Goal: Check status: Check status

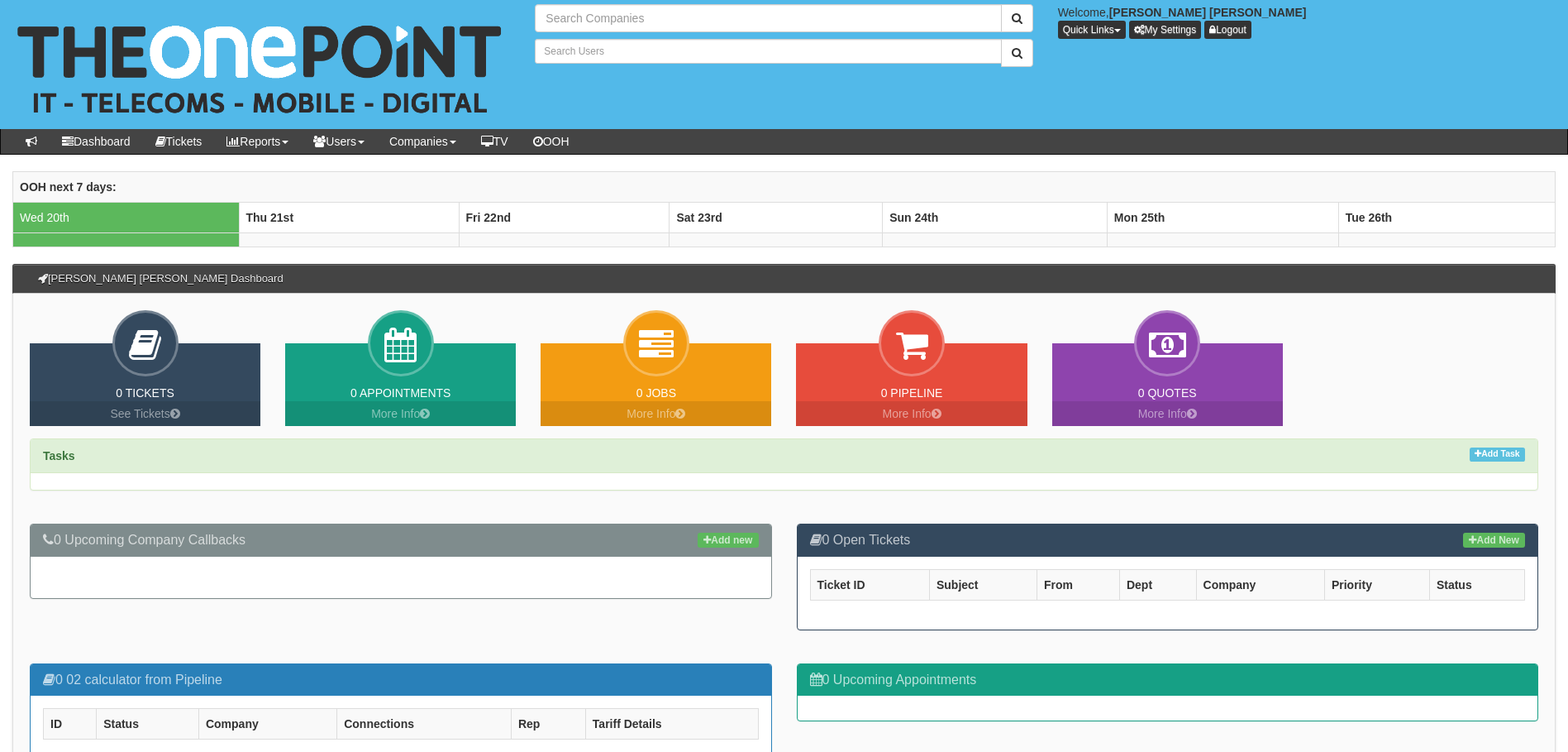
type input "Search Companies"
type input "Search Users"
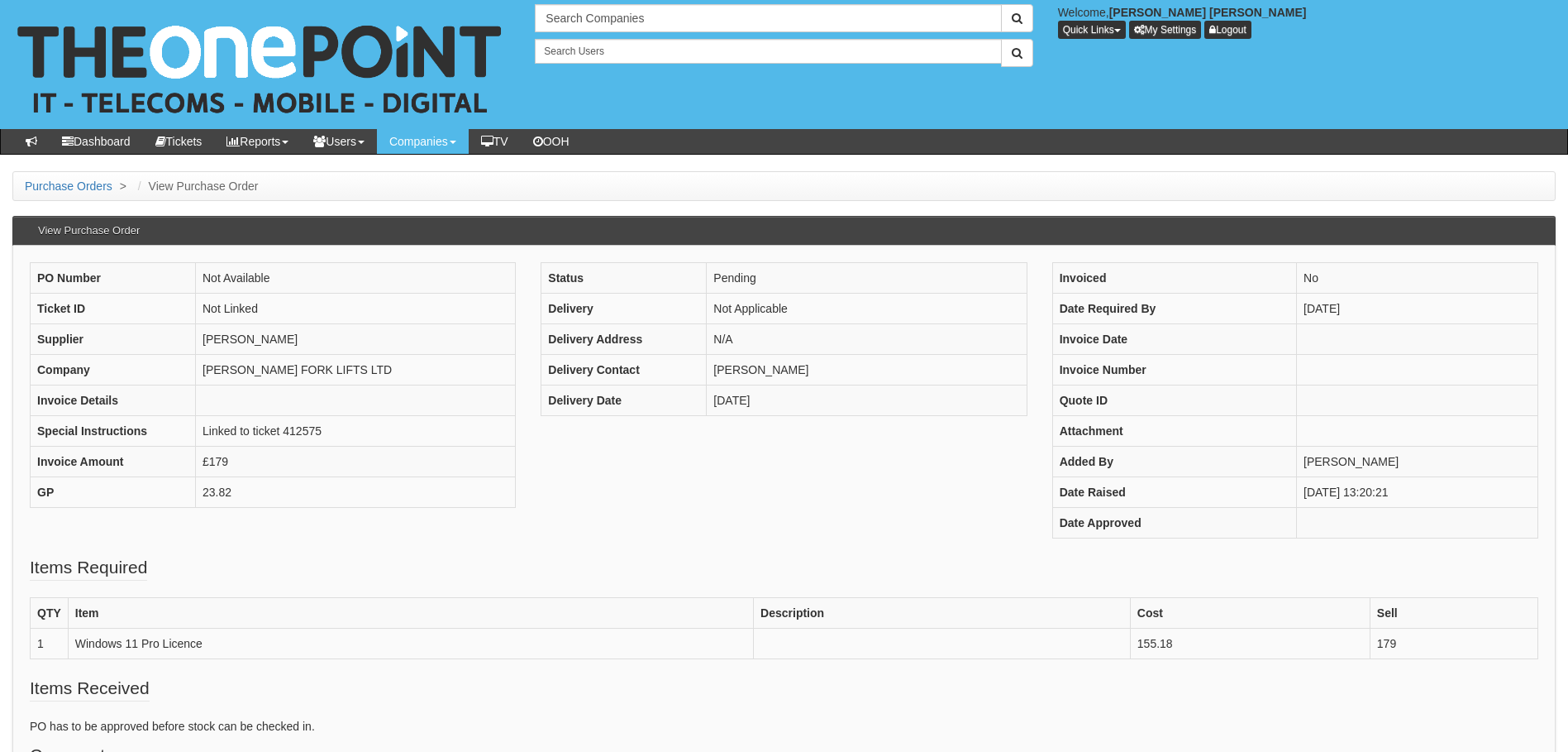
click at [723, 449] on div "PO Number Not Available Ticket ID Not Linked Supplier [PERSON_NAME] Company [PE…" at bounding box center [783, 409] width 1533 height 293
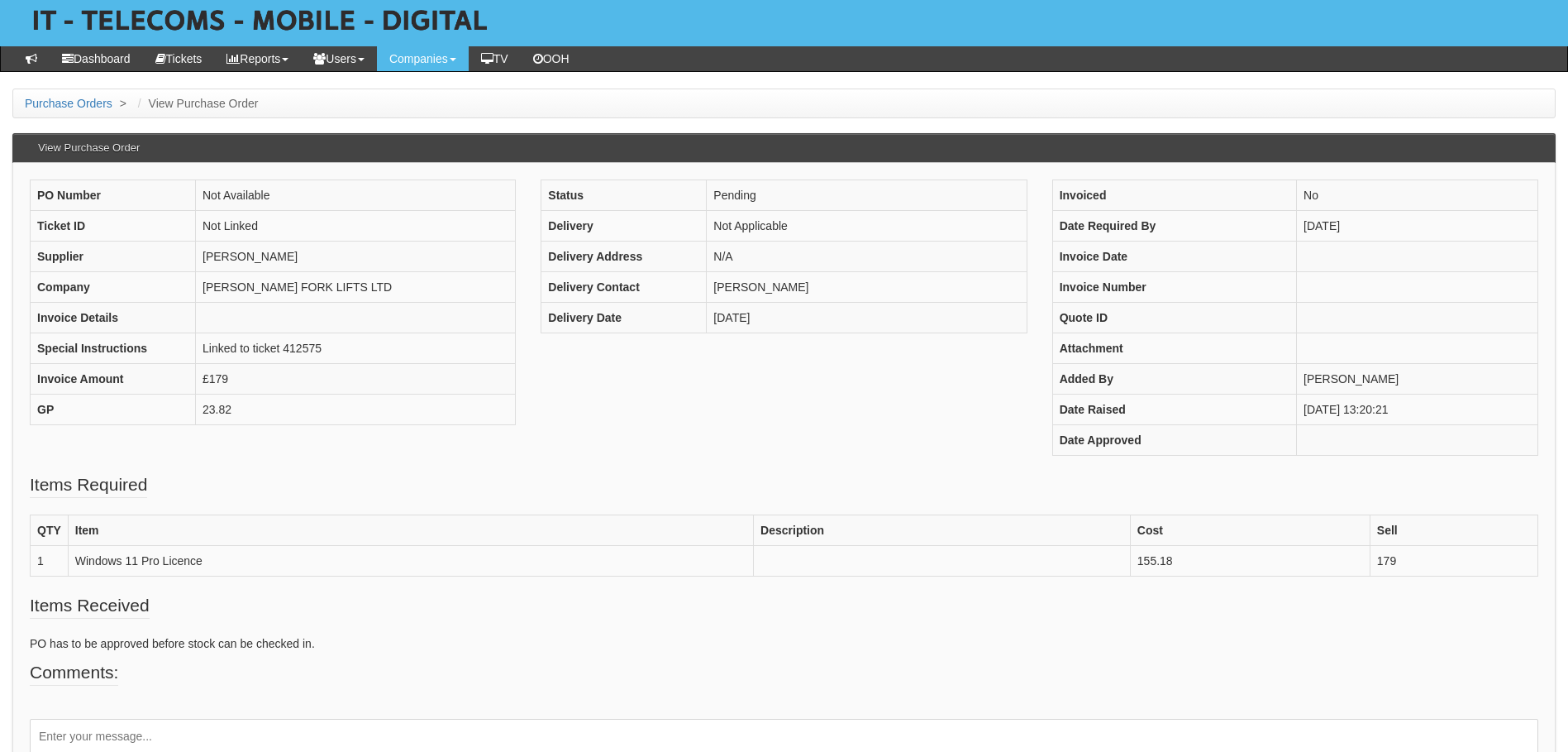
click at [854, 682] on fieldset "Comments: Add Comment" at bounding box center [784, 733] width 1509 height 147
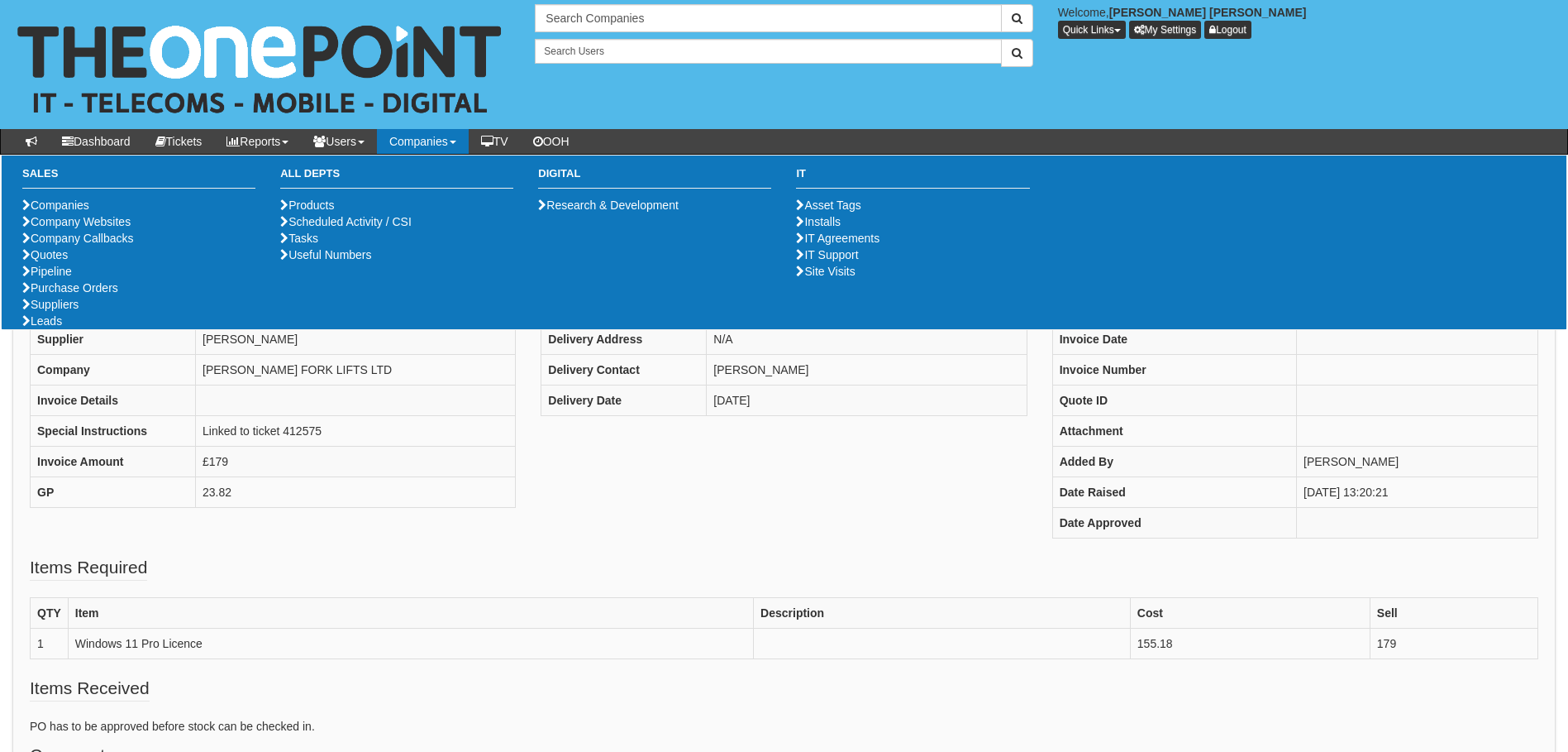
click at [392, 526] on div "PO Number Not Available Ticket ID Not Linked Supplier [PERSON_NAME] Company [PE…" at bounding box center [783, 409] width 1533 height 293
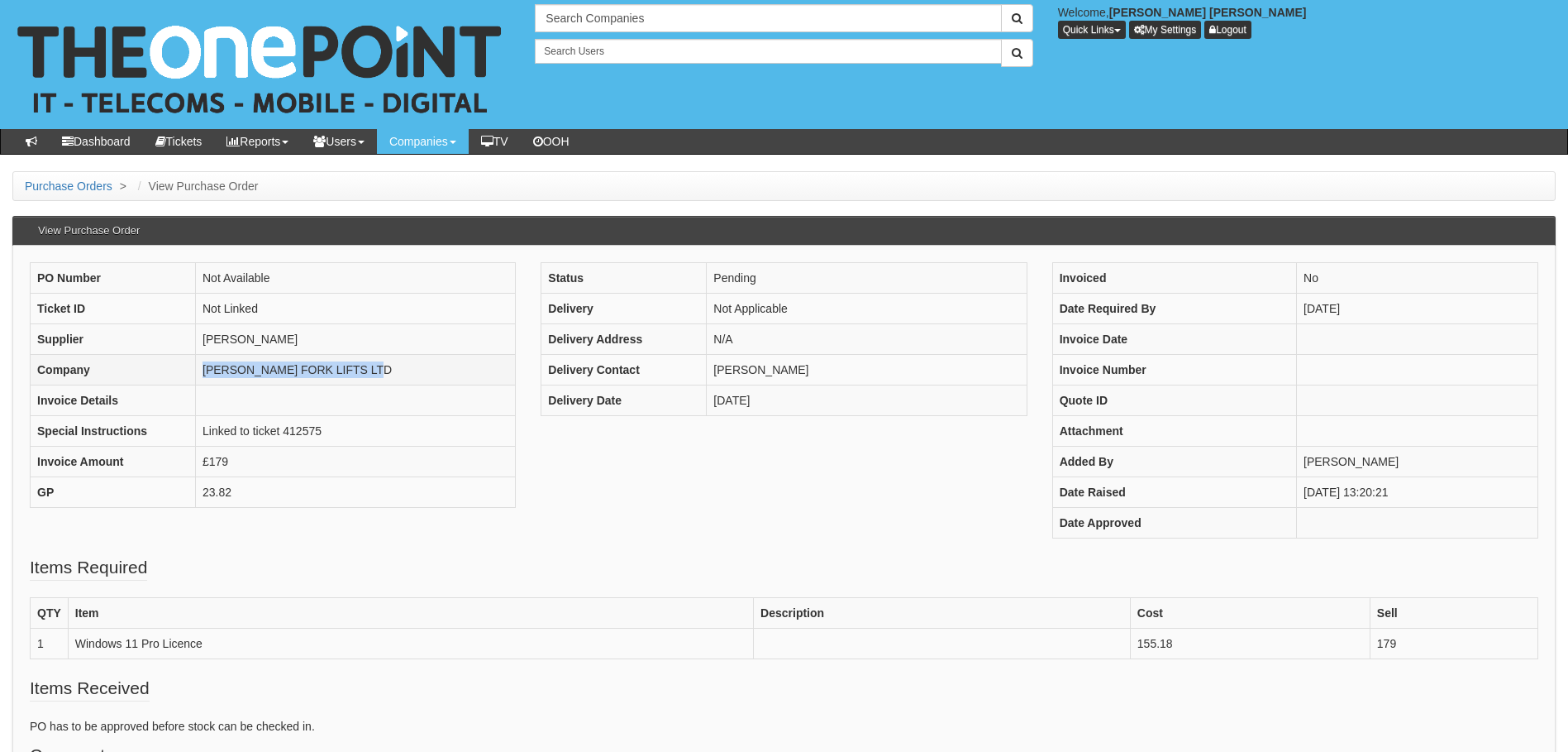
drag, startPoint x: 395, startPoint y: 367, endPoint x: 195, endPoint y: 356, distance: 200.3
click at [196, 356] on td "[PERSON_NAME] FORK LIFTS LTD" at bounding box center [356, 370] width 320 height 30
copy td "[PERSON_NAME] FORK LIFTS LTD"
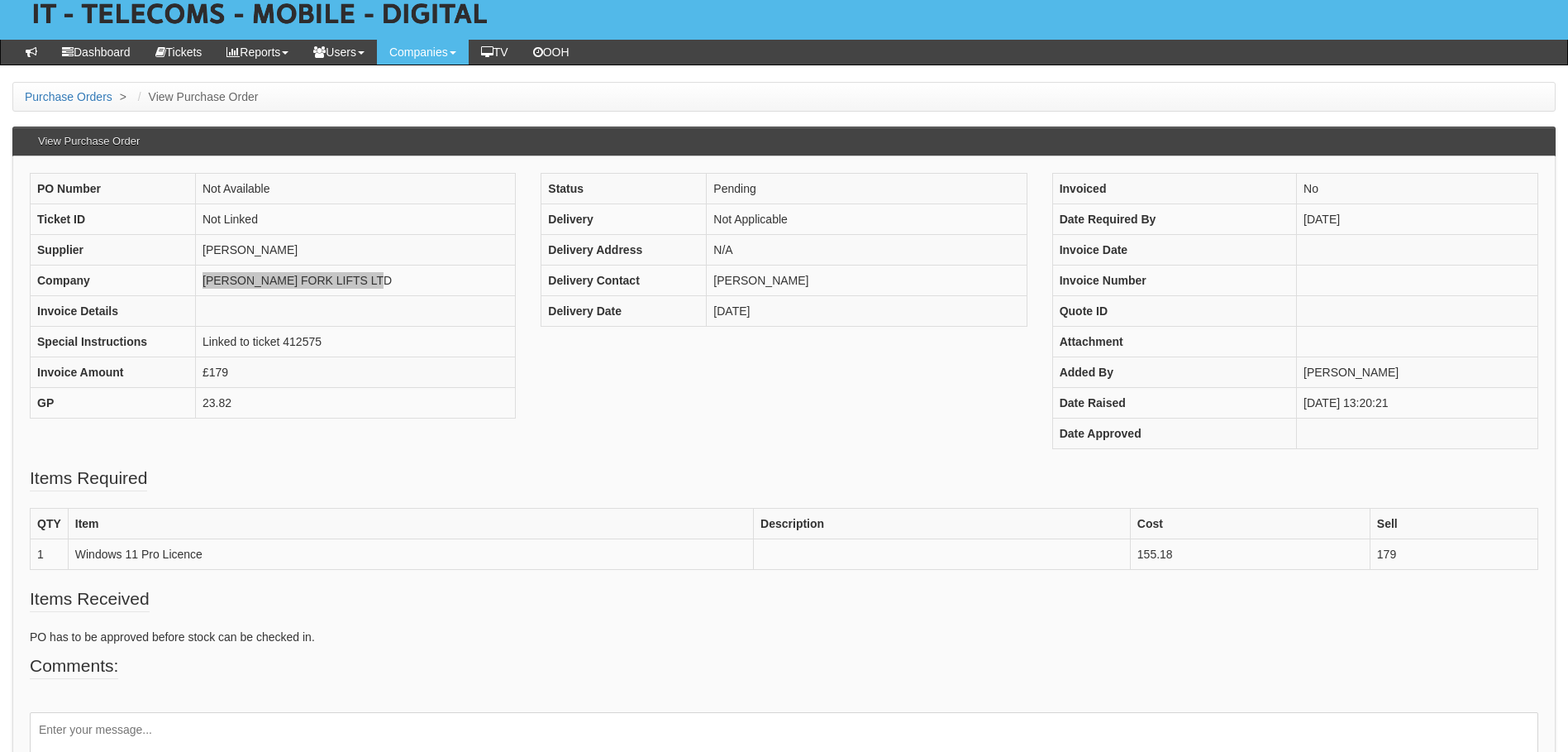
scroll to position [179, 0]
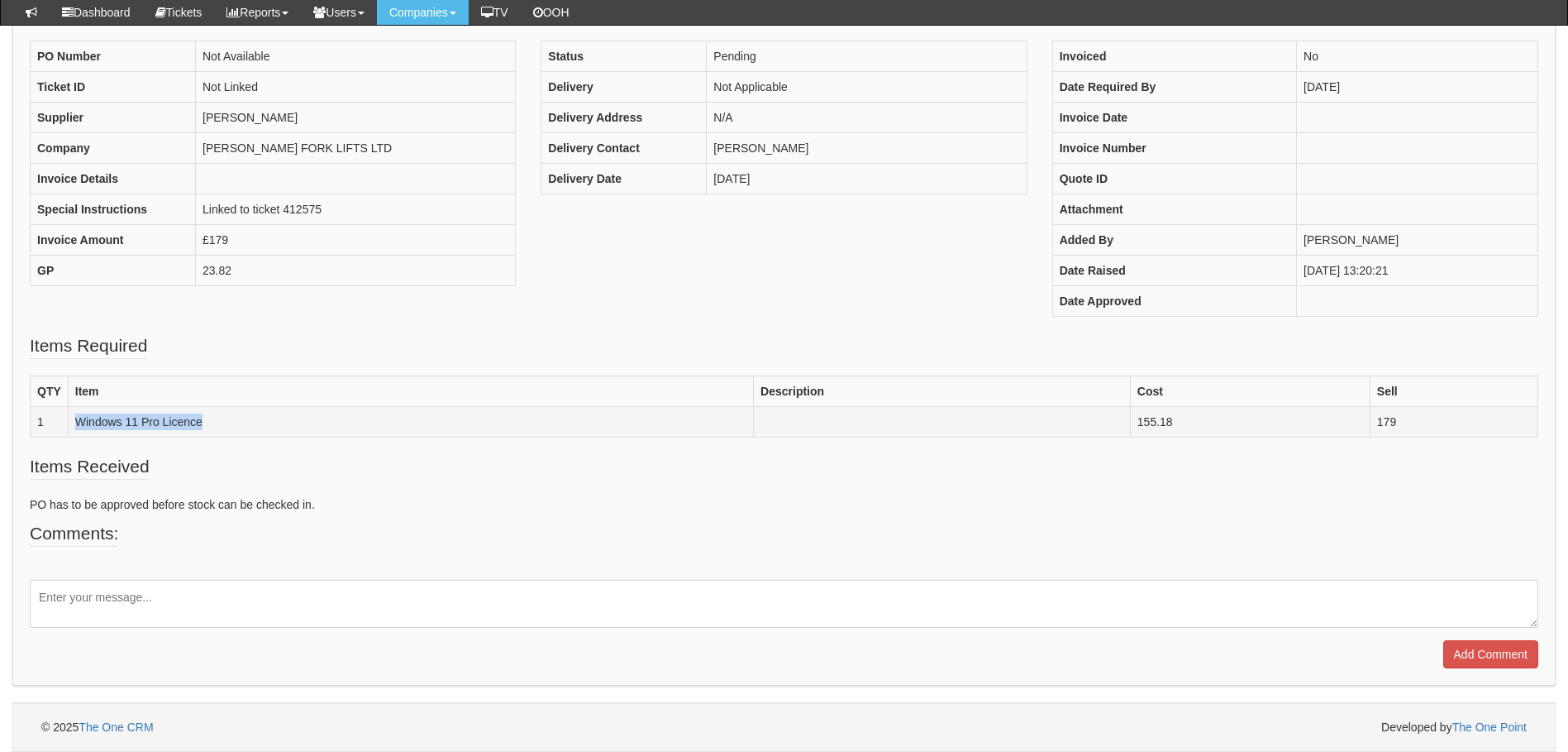
drag, startPoint x: 206, startPoint y: 424, endPoint x: 77, endPoint y: 417, distance: 129.2
click at [77, 417] on td "Windows 11 Pro Licence" at bounding box center [410, 422] width 685 height 30
copy td "Windows 11 Pro Licence"
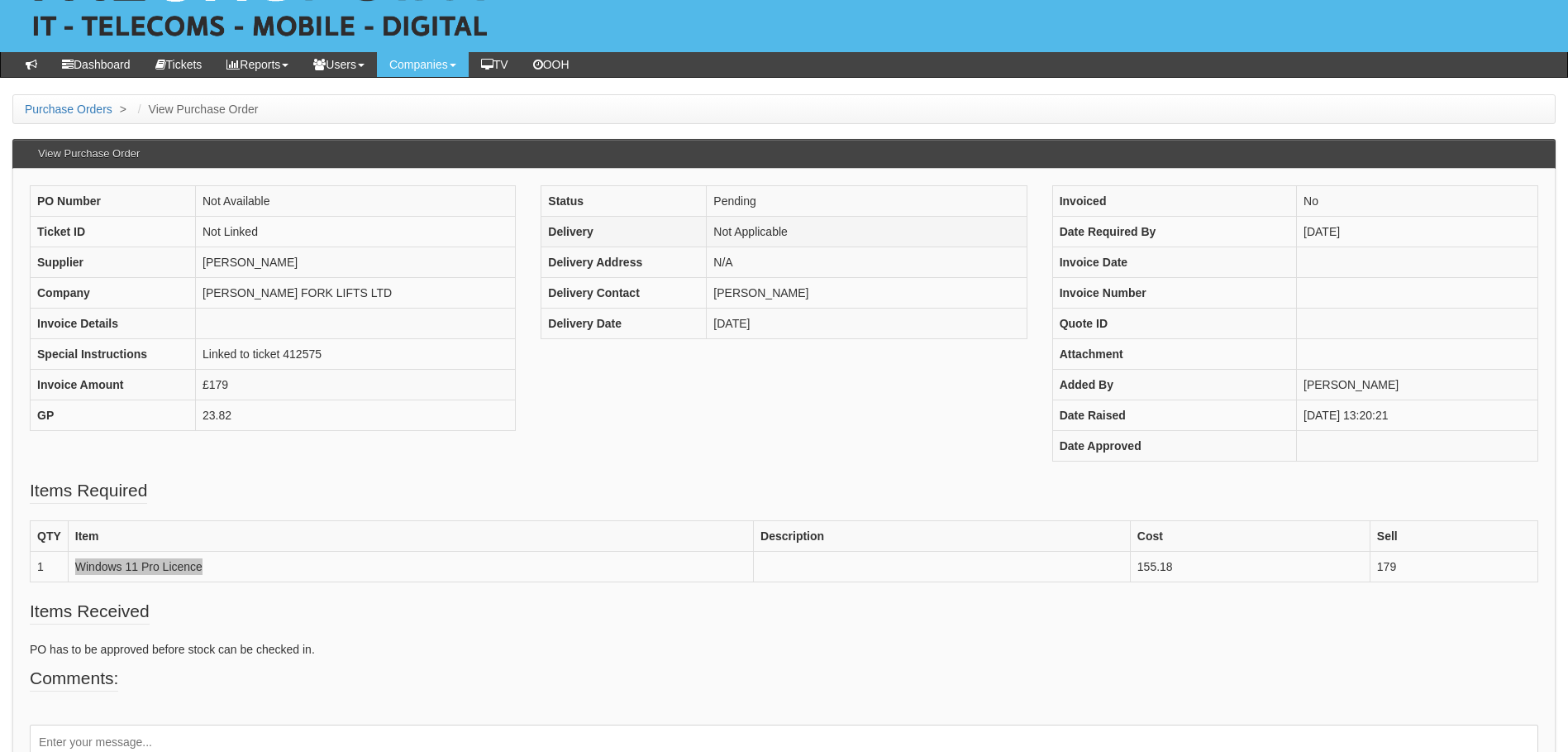
scroll to position [0, 0]
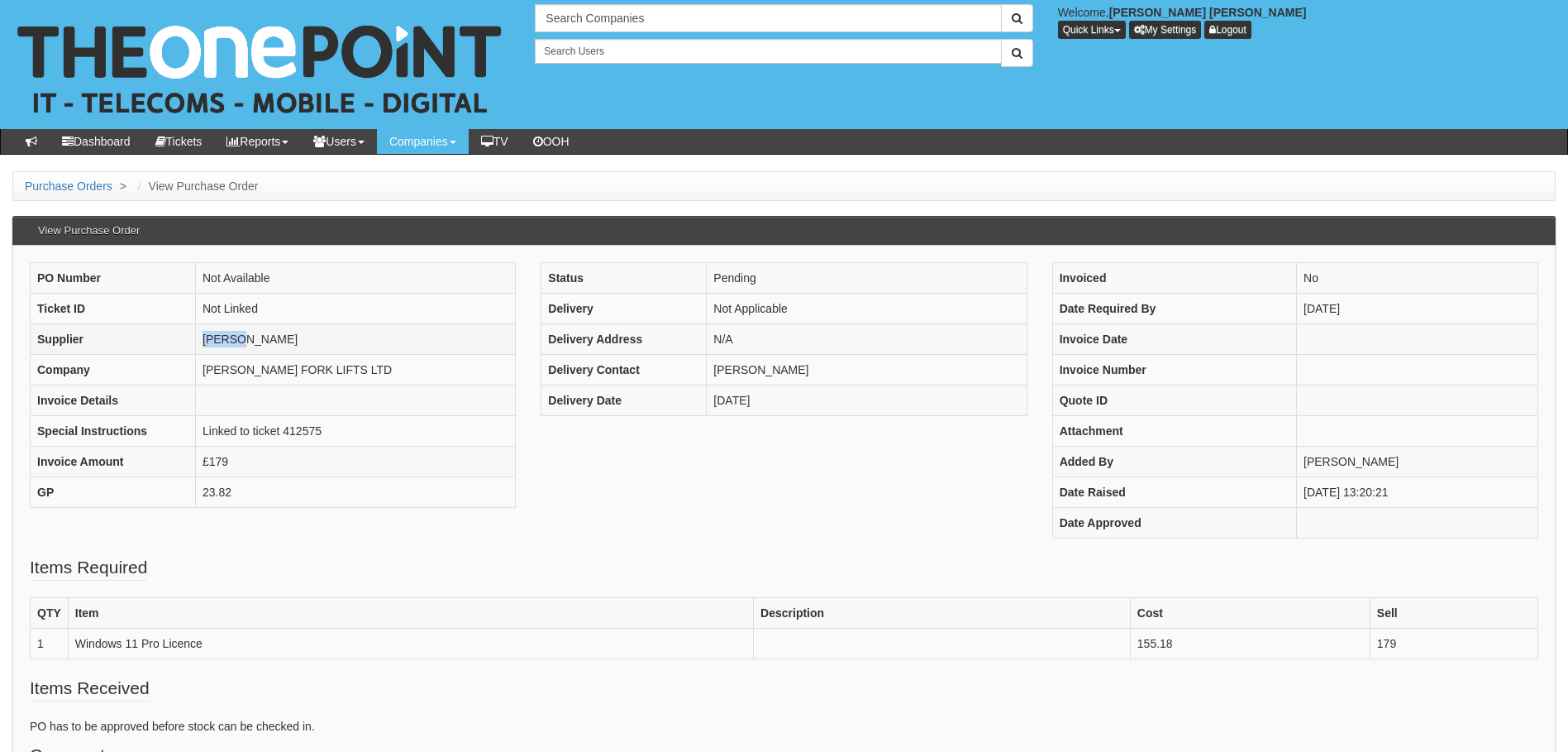
drag, startPoint x: 243, startPoint y: 342, endPoint x: 139, endPoint y: 343, distance: 104.0
click at [139, 343] on tr "Supplier [PERSON_NAME]" at bounding box center [273, 339] width 485 height 30
drag, startPoint x: 610, startPoint y: 425, endPoint x: 637, endPoint y: 498, distance: 77.8
click at [618, 488] on div "PO Number Not Available Ticket ID Not Linked Supplier [PERSON_NAME] Company [PE…" at bounding box center [783, 409] width 1533 height 293
